Goal: Navigation & Orientation: Go to known website

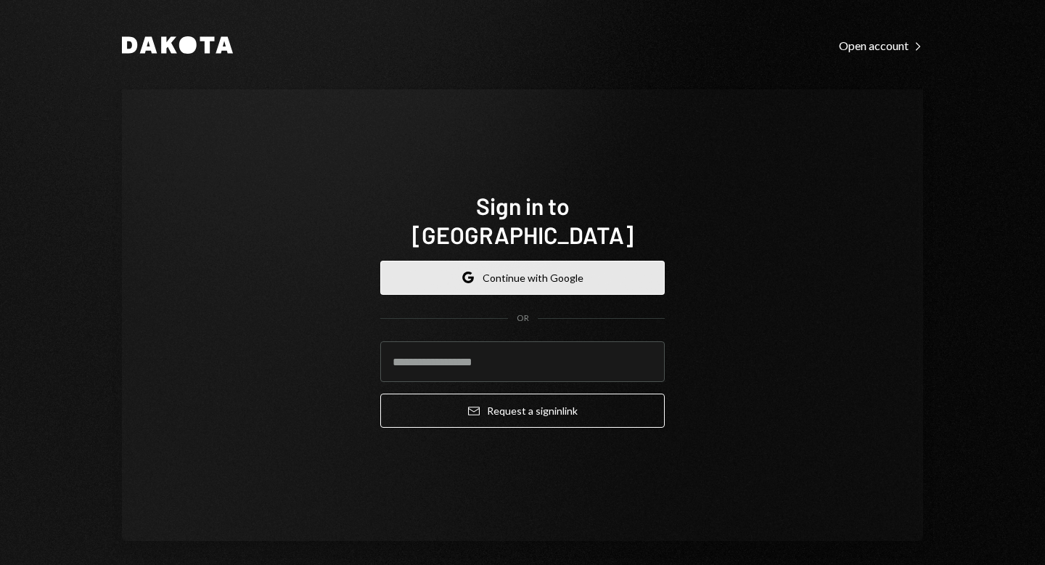
click at [549, 261] on button "Google Continue with Google" at bounding box center [522, 278] width 284 height 34
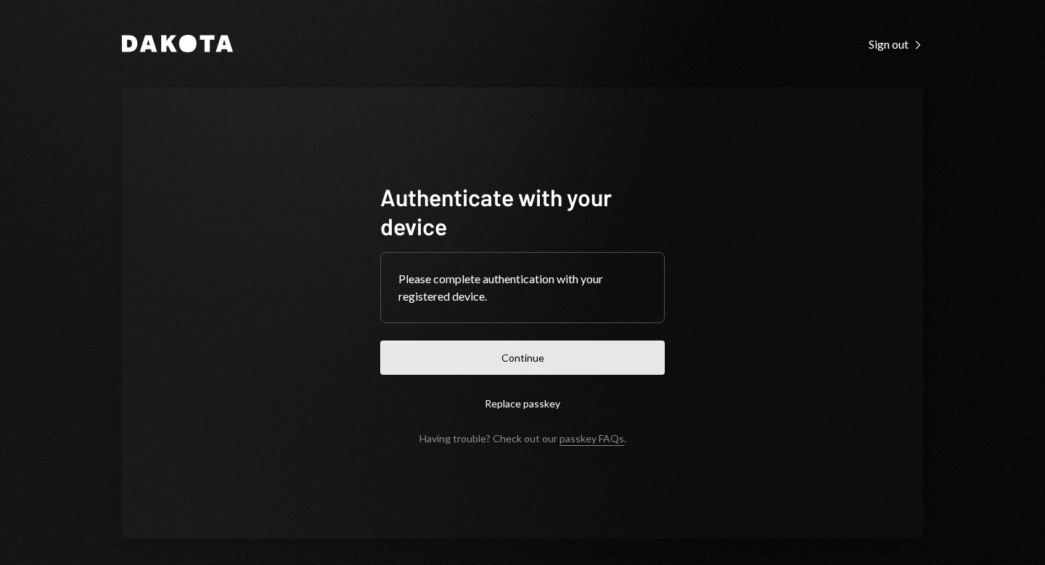
click at [497, 357] on button "Continue" at bounding box center [522, 357] width 284 height 34
